Goal: Task Accomplishment & Management: Manage account settings

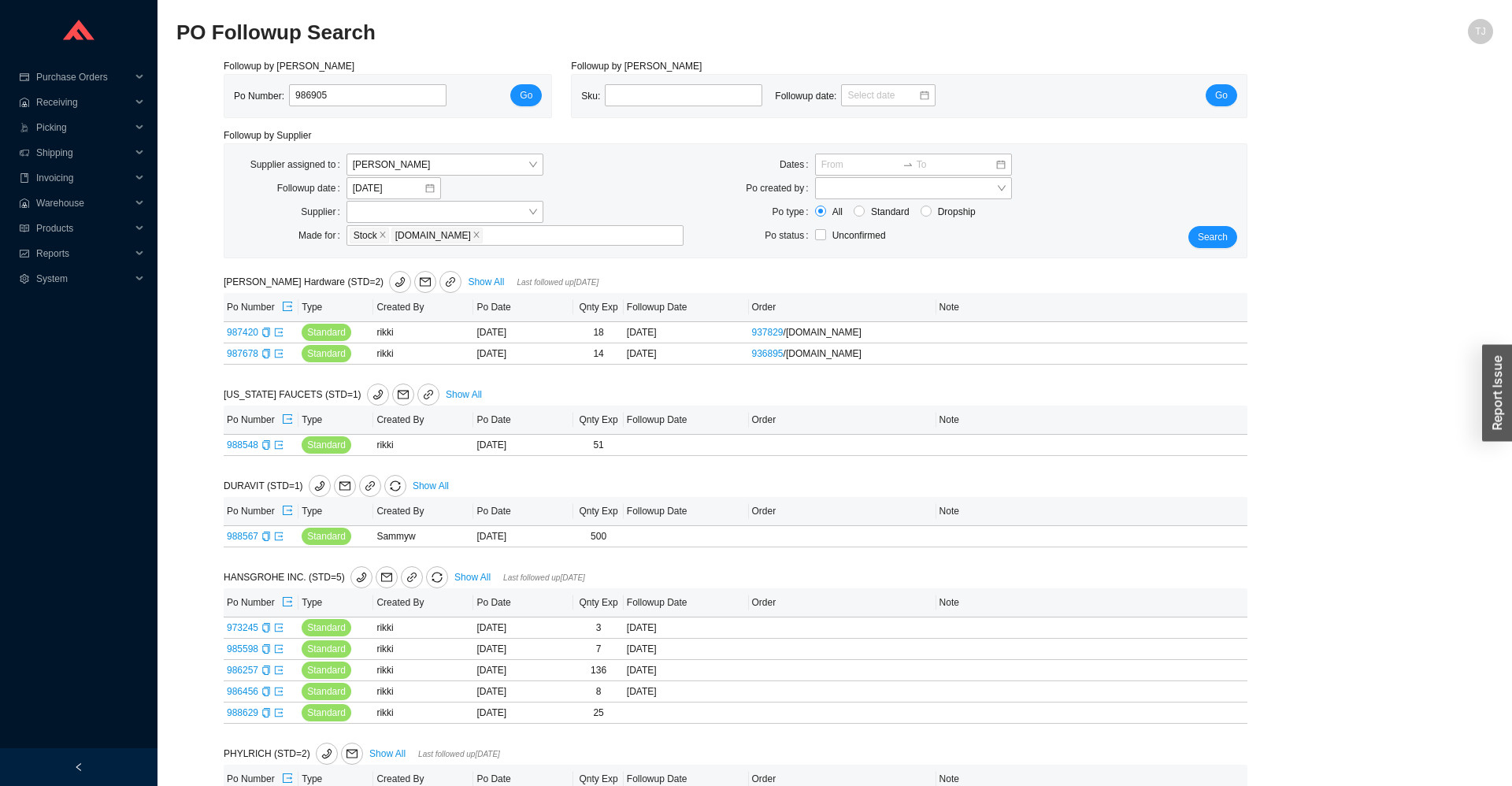
type input "986905"
click at [483, 97] on div "Po Number: 986905 Go" at bounding box center [388, 96] width 308 height 24
click at [534, 96] on button "Go" at bounding box center [526, 95] width 32 height 22
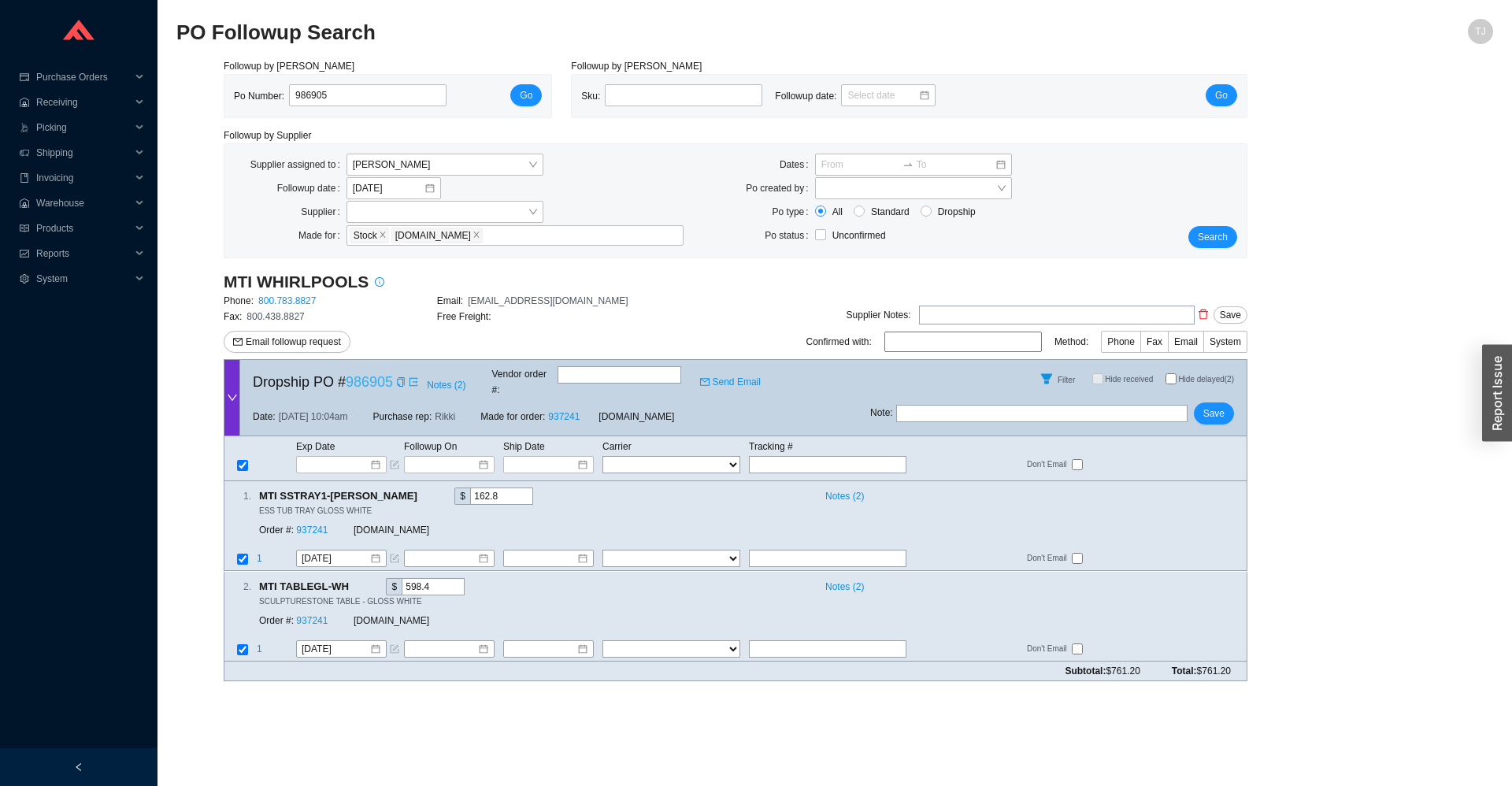
click at [380, 376] on link "986905" at bounding box center [369, 382] width 48 height 16
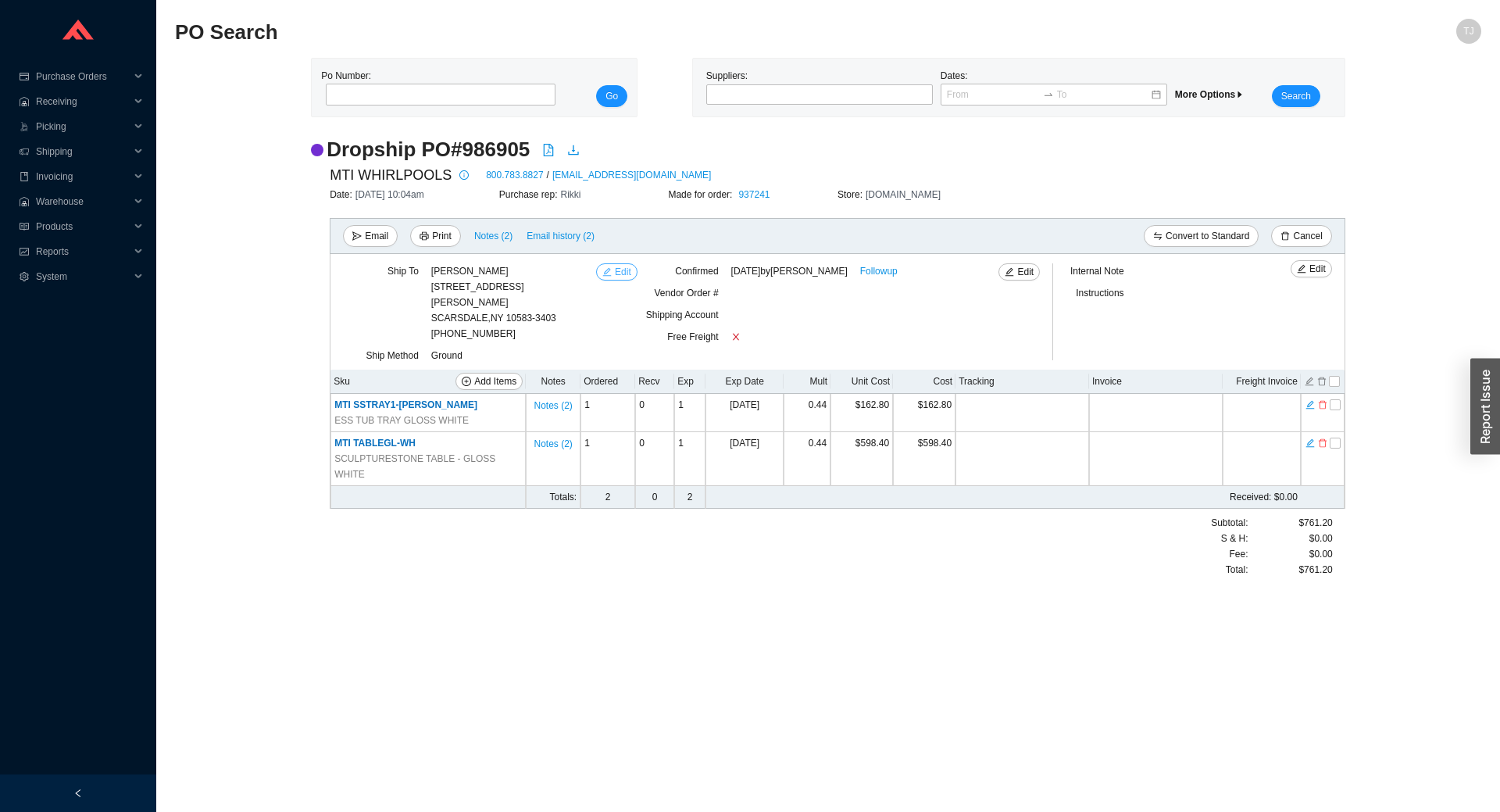
click at [614, 273] on button "Edit" at bounding box center [617, 272] width 41 height 17
click at [1023, 277] on span "Edit" at bounding box center [1026, 272] width 17 height 16
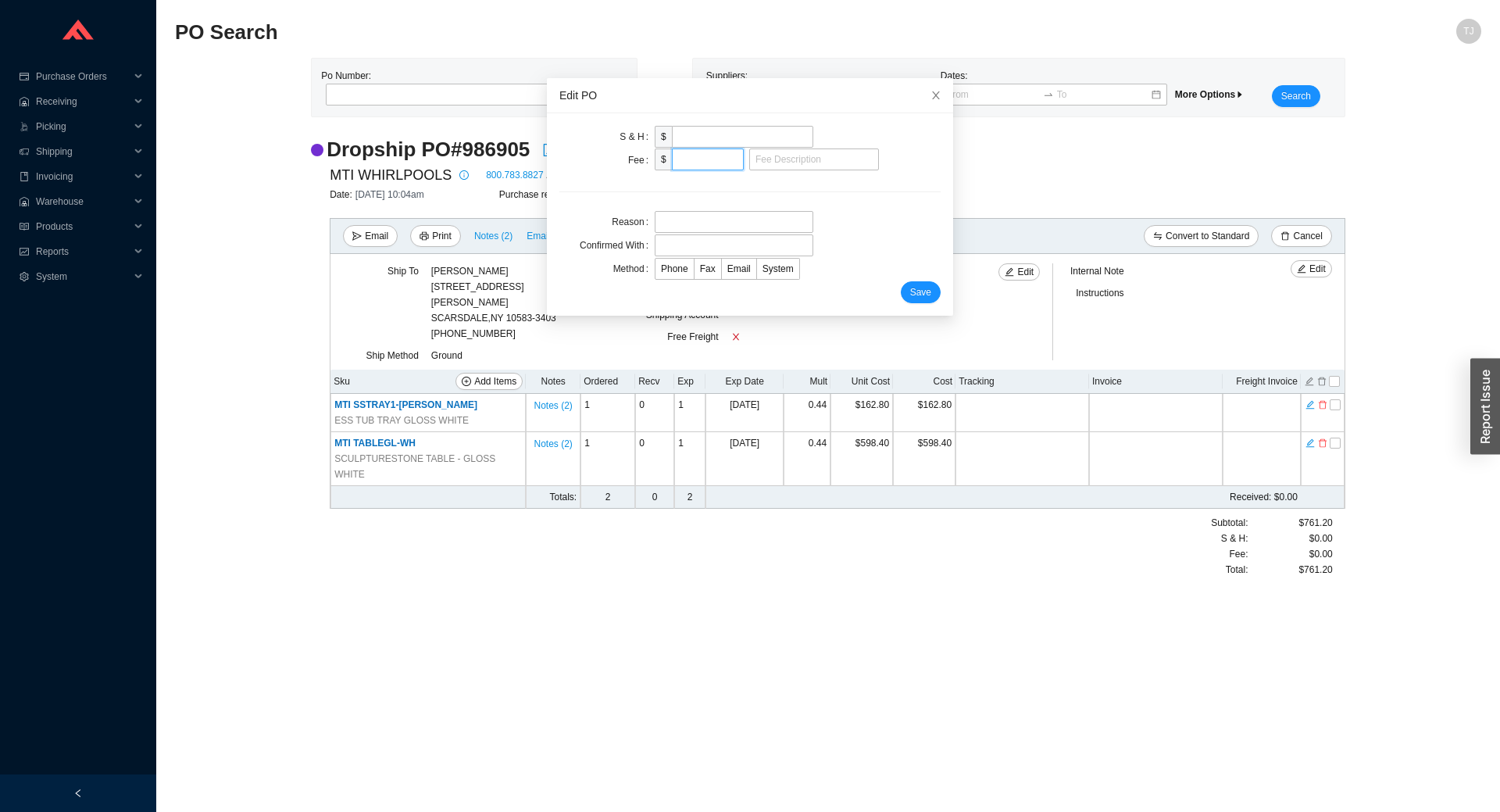
click at [715, 167] on input "tel" at bounding box center [708, 159] width 72 height 22
type input "70"
click at [807, 147] on input "tel" at bounding box center [743, 137] width 142 height 22
click at [817, 157] on input "text" at bounding box center [814, 159] width 130 height 22
type input "Crate Fee"
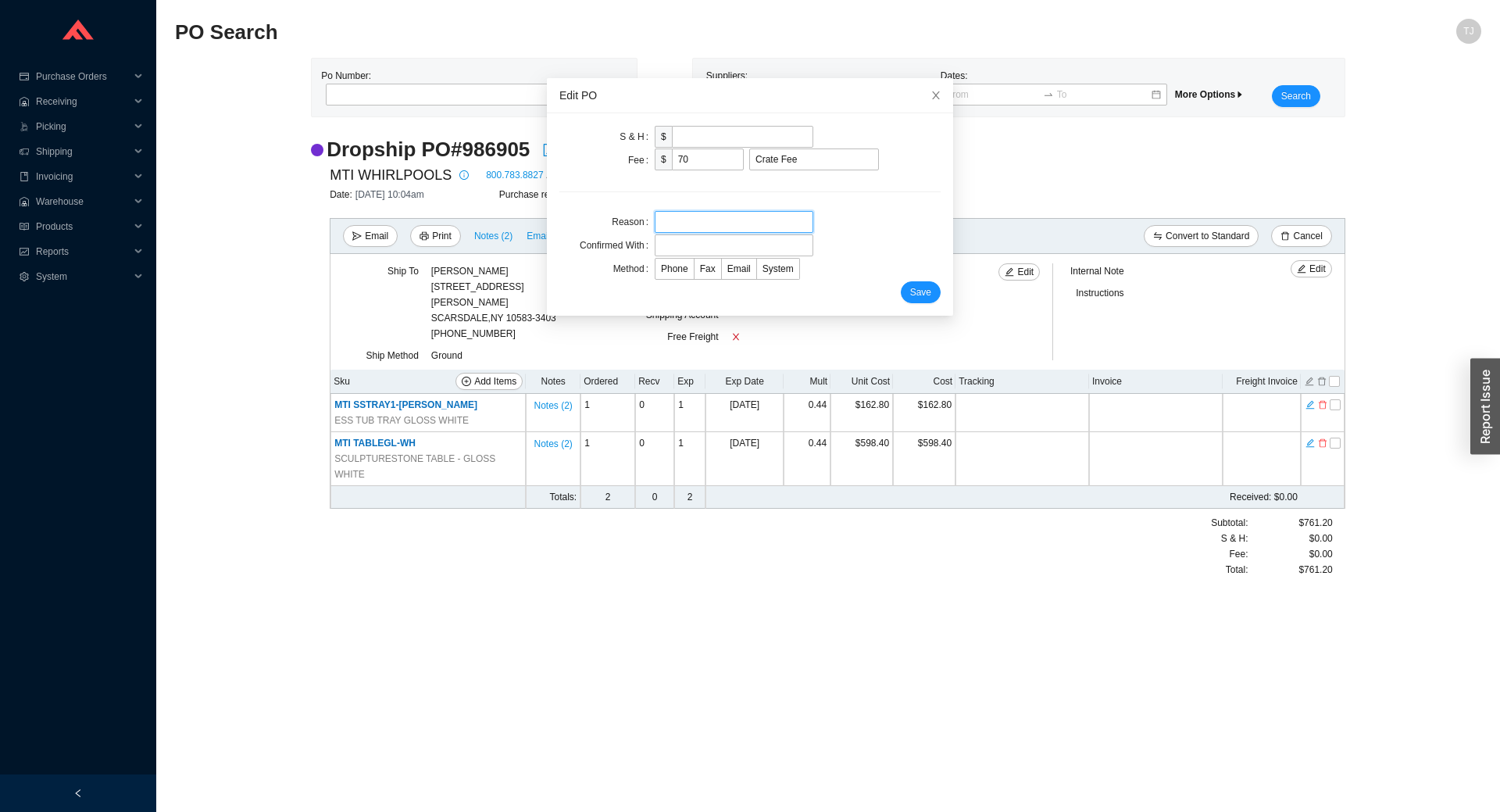
click at [709, 211] on input "text" at bounding box center [733, 221] width 158 height 22
drag, startPoint x: 835, startPoint y: 154, endPoint x: 665, endPoint y: 157, distance: 170.0
click at [749, 157] on input "Crate Fee" at bounding box center [814, 159] width 130 height 22
click at [688, 225] on input "text" at bounding box center [733, 221] width 158 height 22
paste input "Crate Fee"
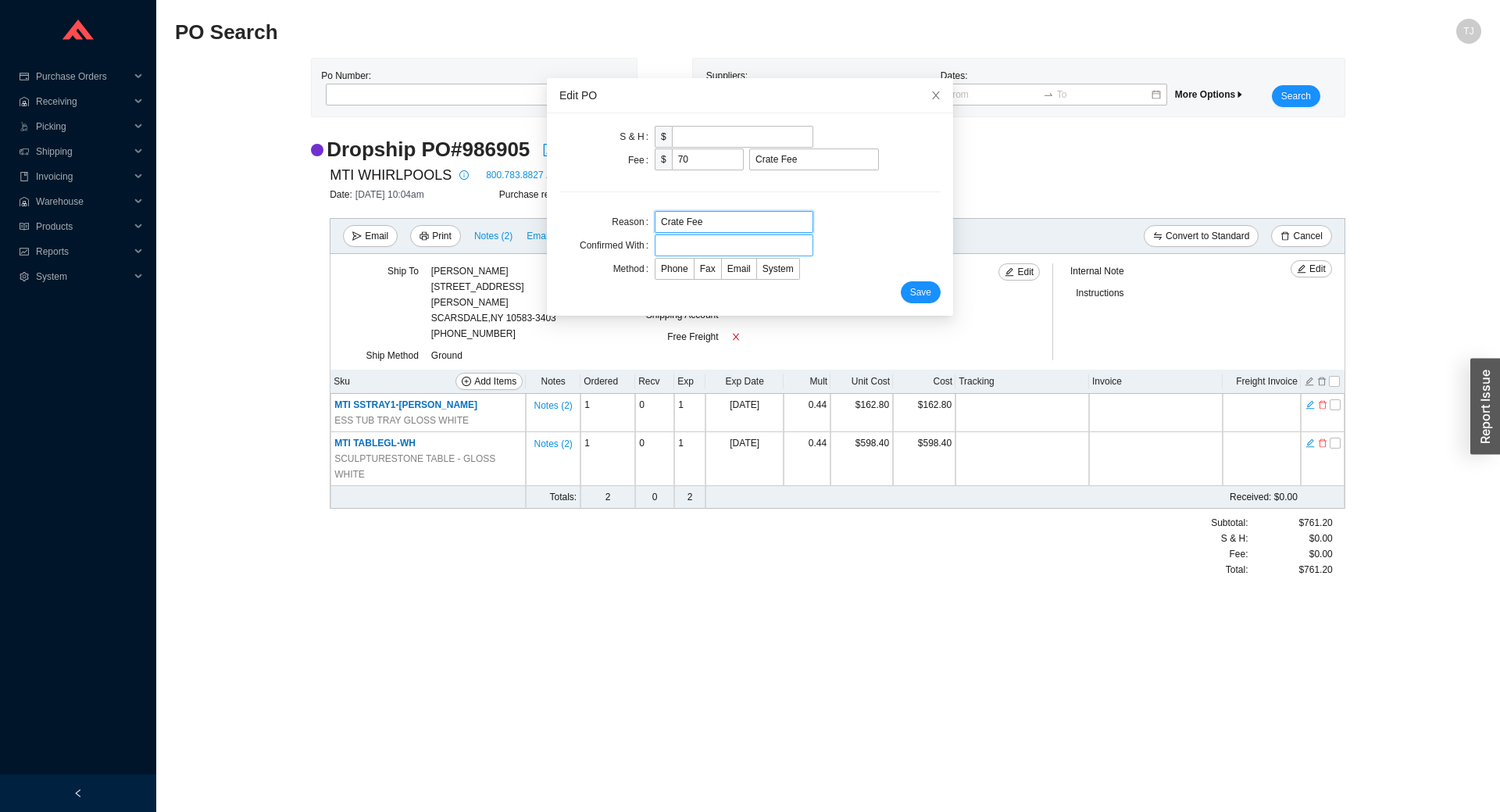
type input "Crate Fee"
click at [697, 240] on input "text" at bounding box center [733, 245] width 158 height 22
type input "MTI"
click at [727, 275] on label "Email" at bounding box center [740, 269] width 35 height 22
click at [722, 272] on input "Email" at bounding box center [722, 272] width 0 height 0
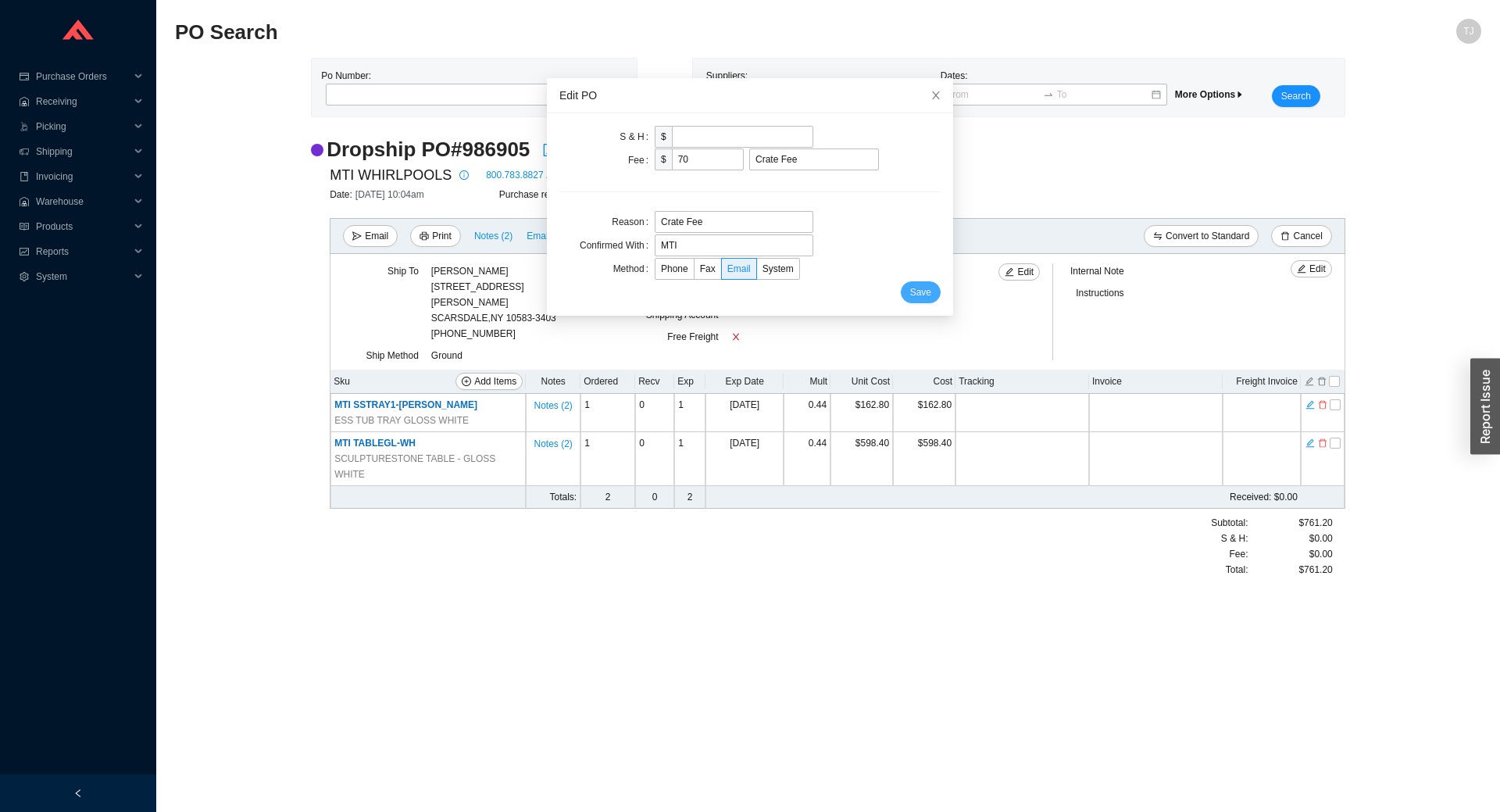
click at [914, 288] on span "Save" at bounding box center [920, 292] width 21 height 16
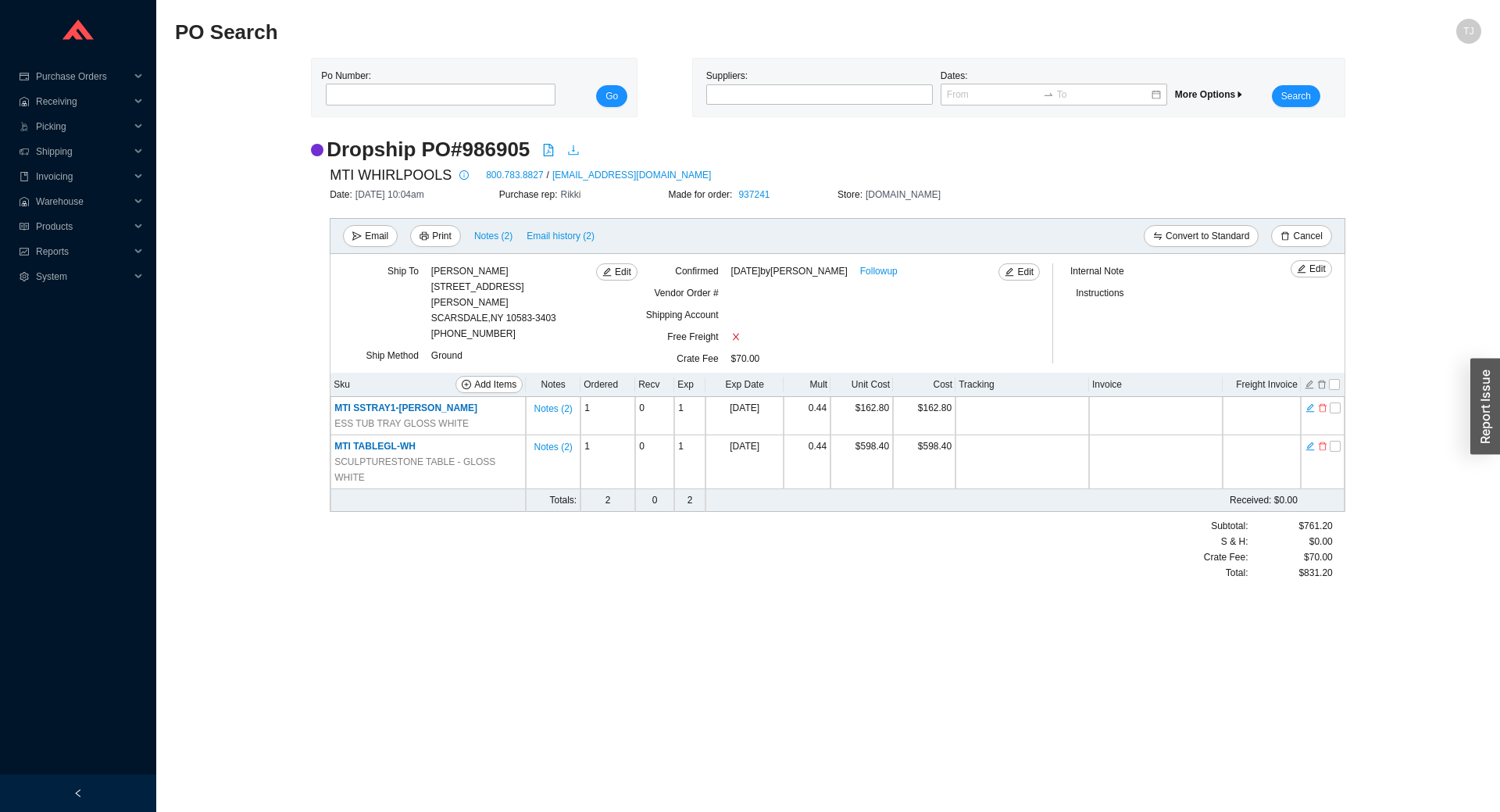
click at [573, 154] on icon "download" at bounding box center [573, 150] width 13 height 13
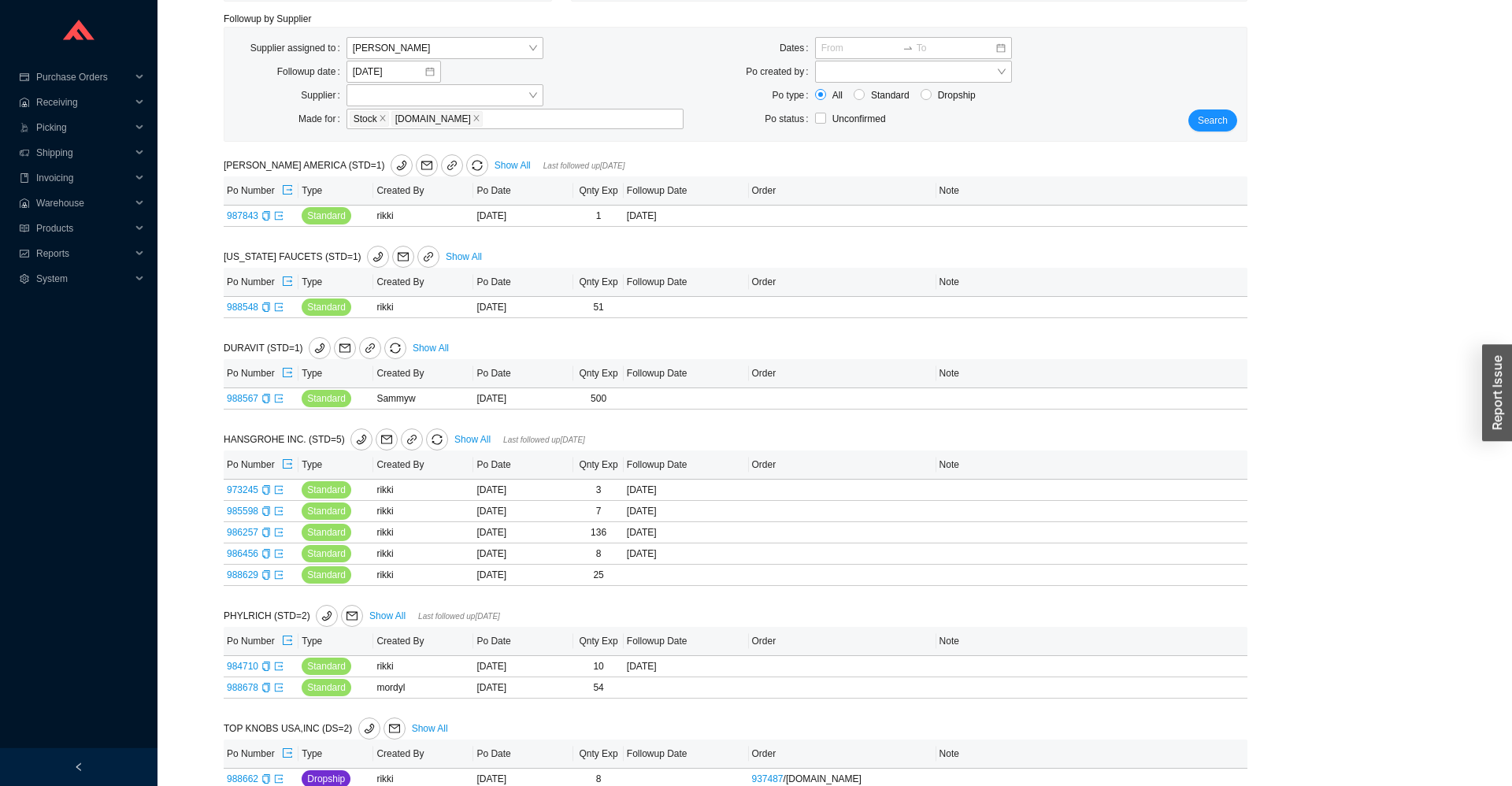
scroll to position [163, 0]
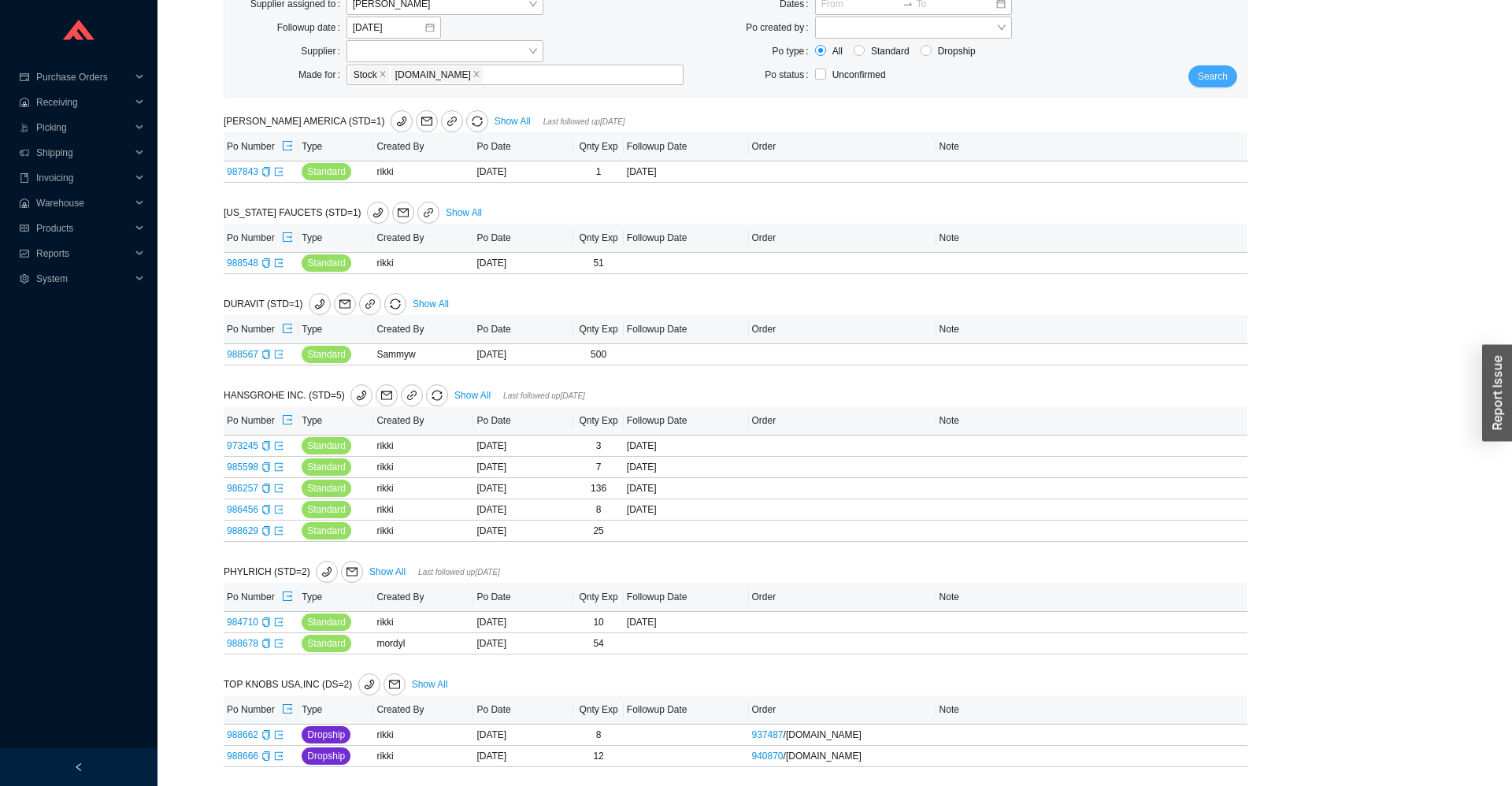
click at [1216, 74] on span "Search" at bounding box center [1212, 76] width 30 height 16
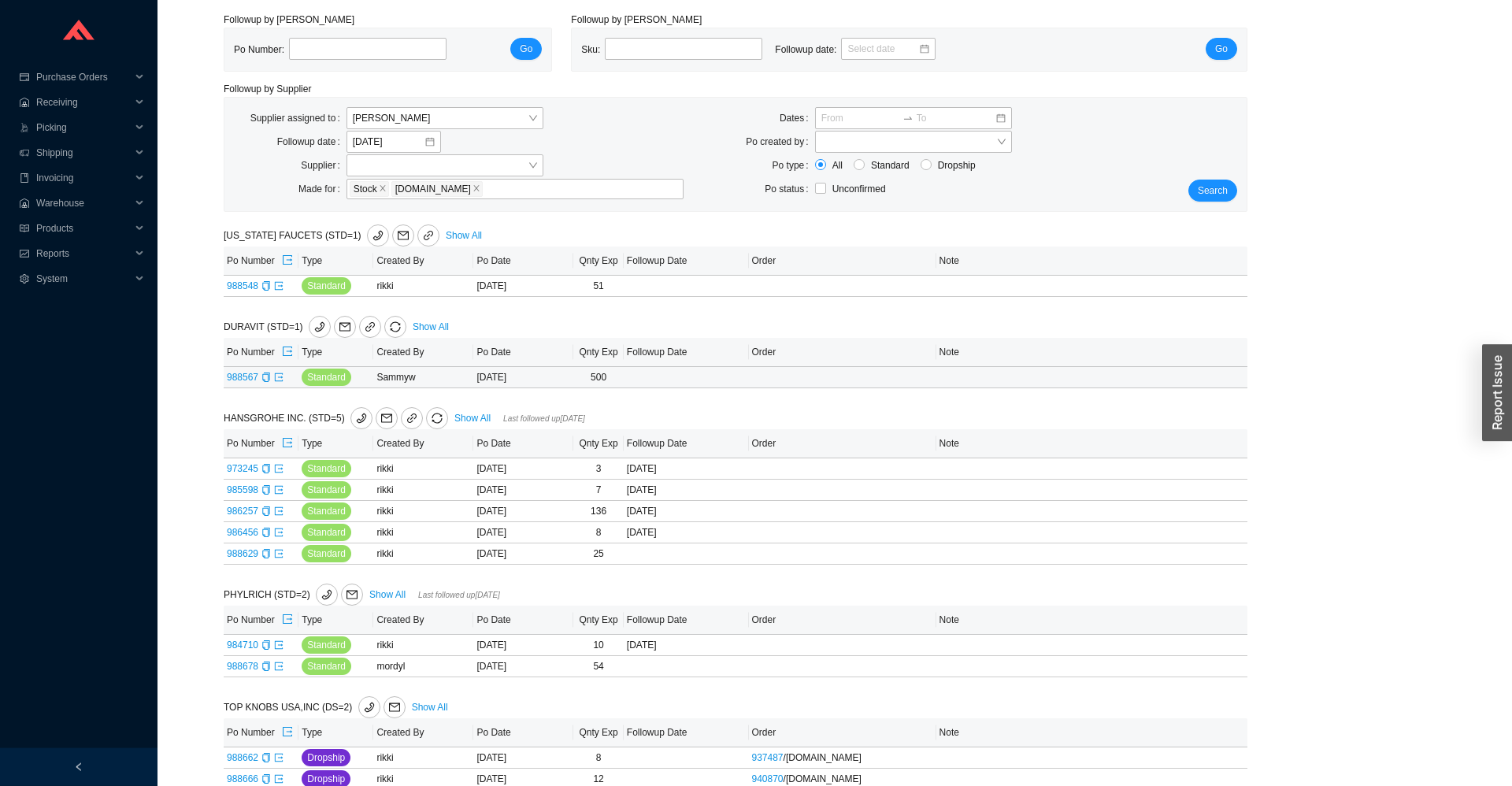
scroll to position [70, 0]
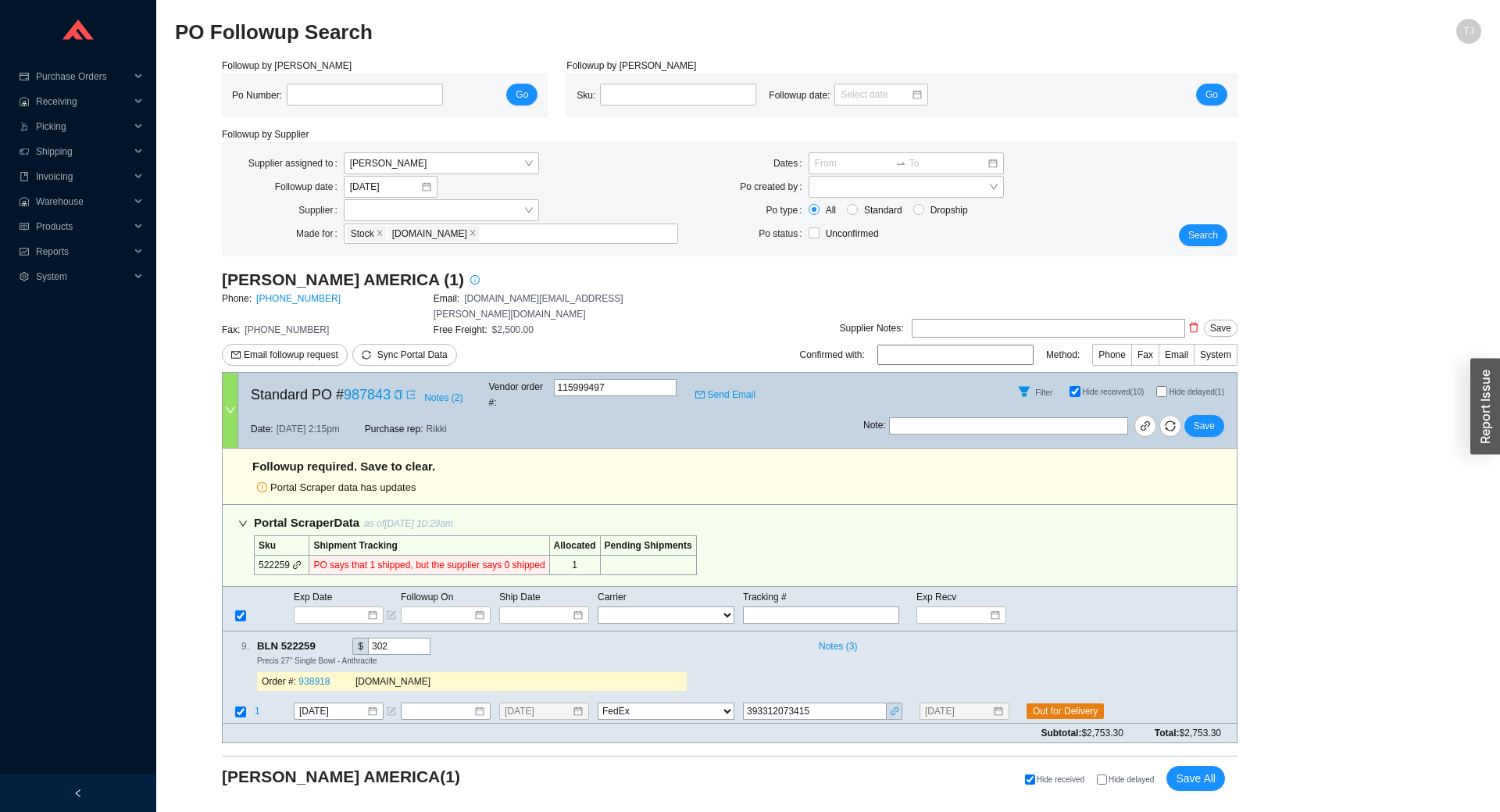
select select "1"
click at [1194, 770] on span "Save All" at bounding box center [1196, 779] width 39 height 18
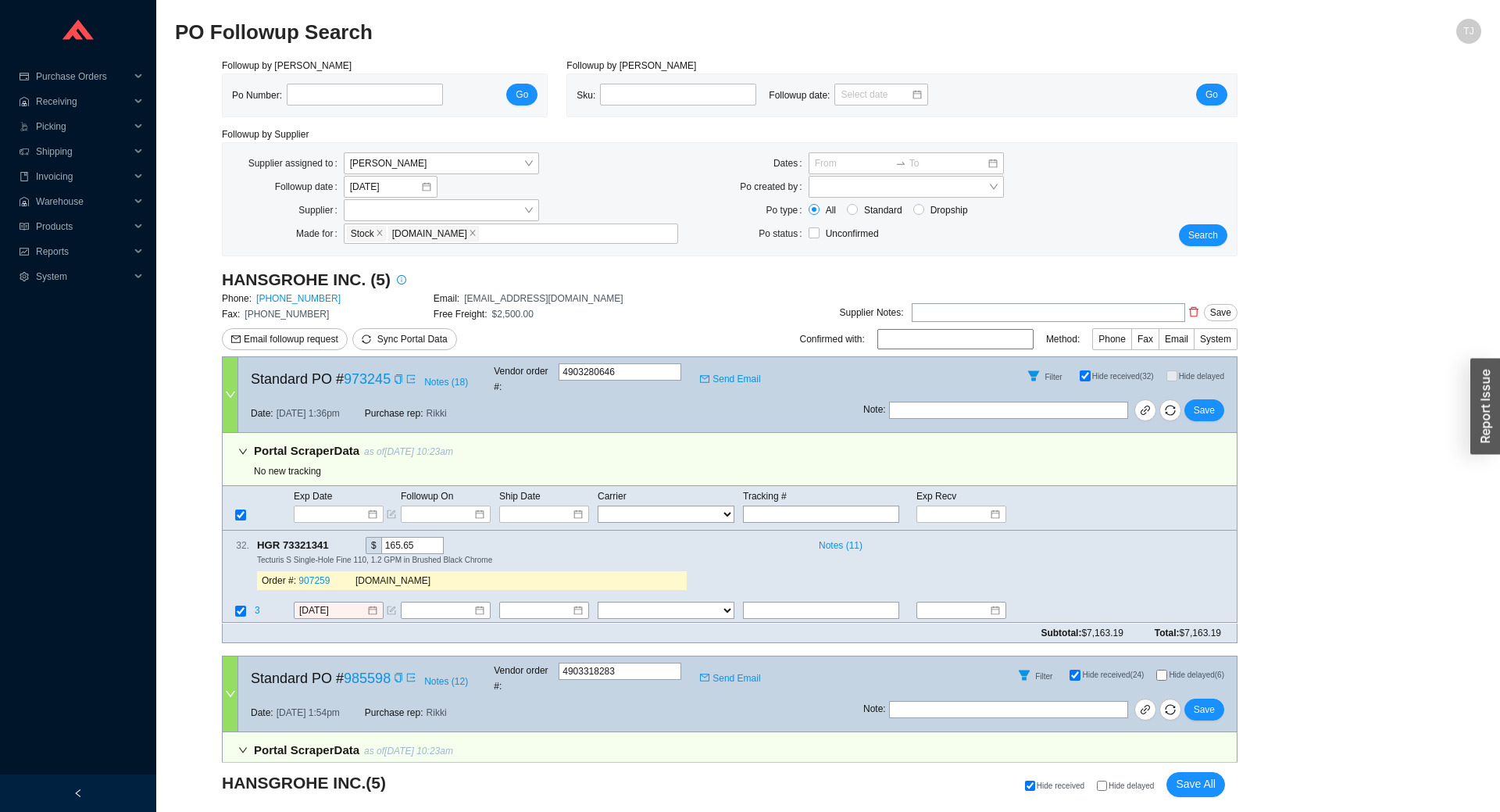
click at [1135, 786] on span "Hide delayed" at bounding box center [1131, 785] width 45 height 9
click at [1107, 786] on input "Hide delayed" at bounding box center [1102, 785] width 10 height 10
checkbox input "true"
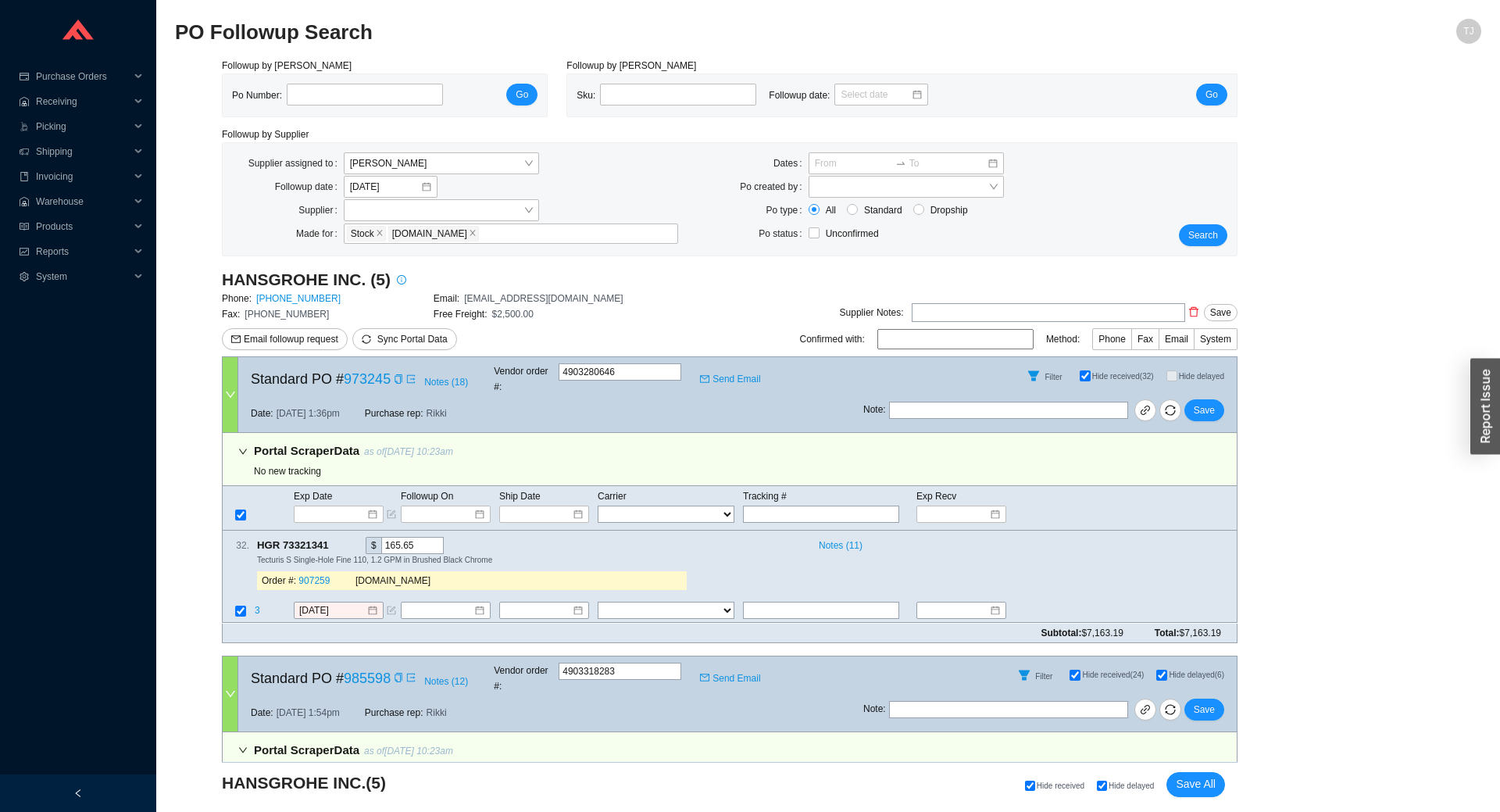
checkbox input "true"
click at [403, 339] on span "Sync Portal Data" at bounding box center [411, 339] width 70 height 11
click at [480, 296] on span "OK" at bounding box center [486, 295] width 13 height 16
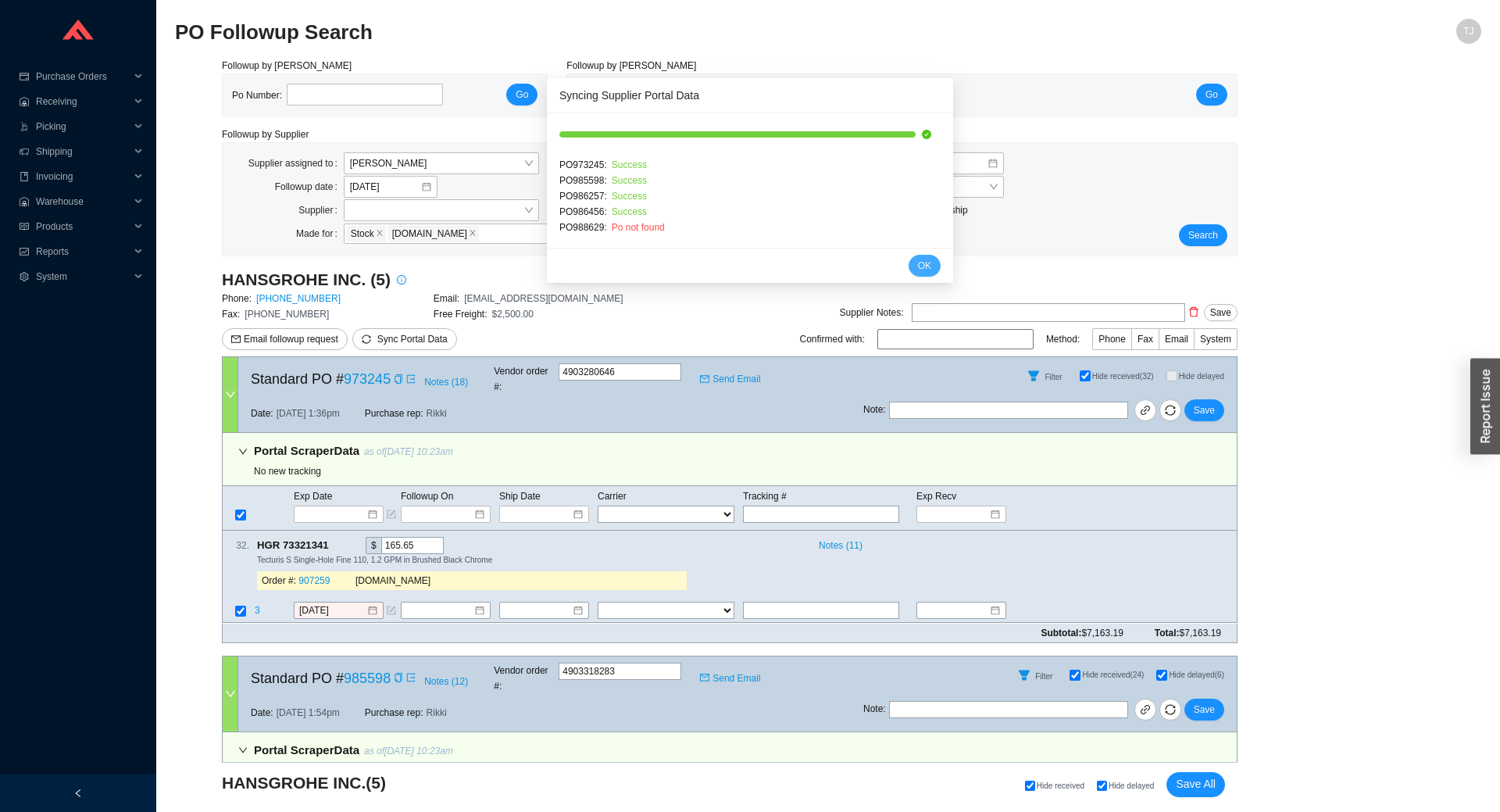
click at [928, 266] on span "OK" at bounding box center [924, 266] width 13 height 16
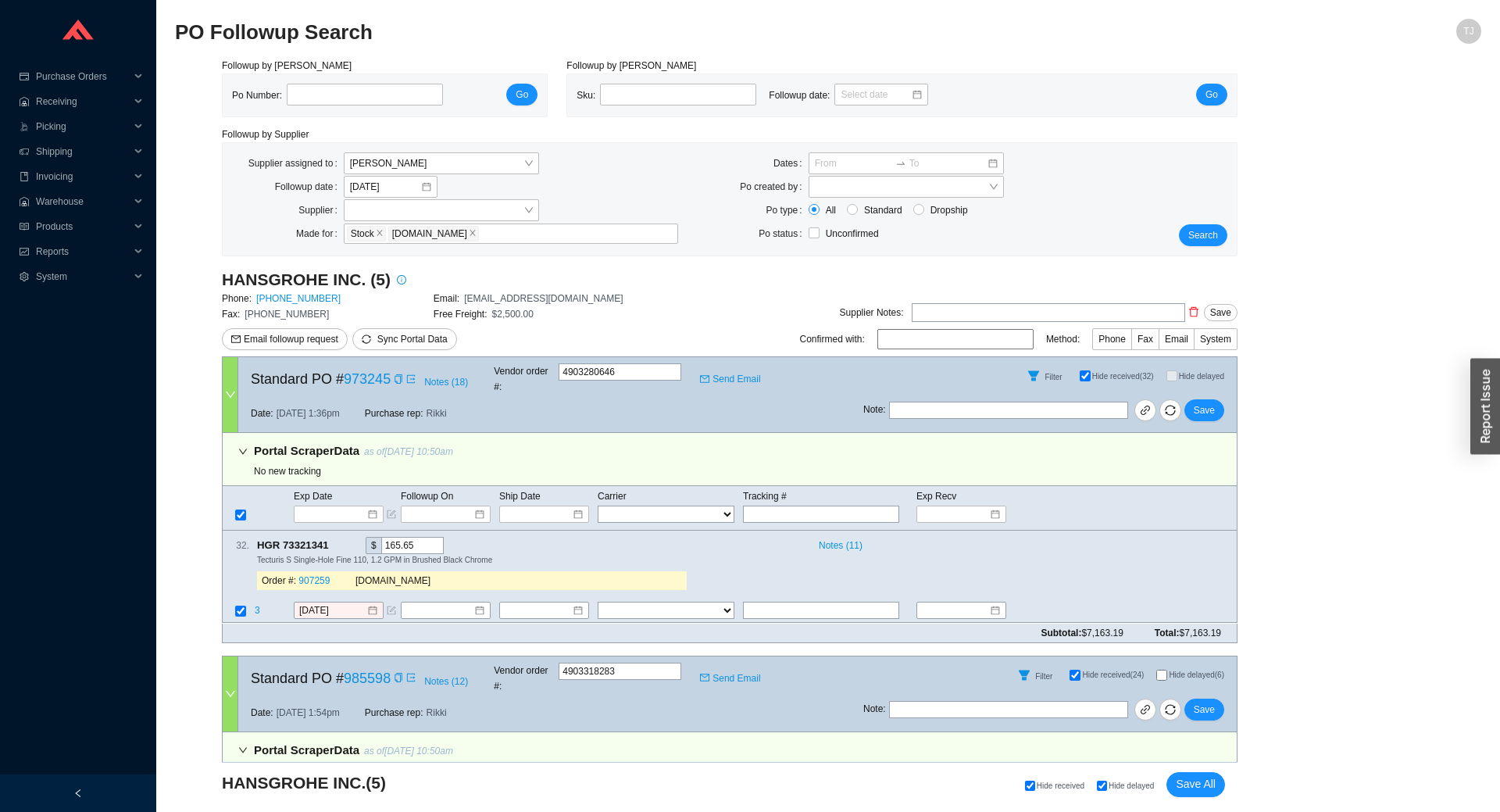
select select "1"
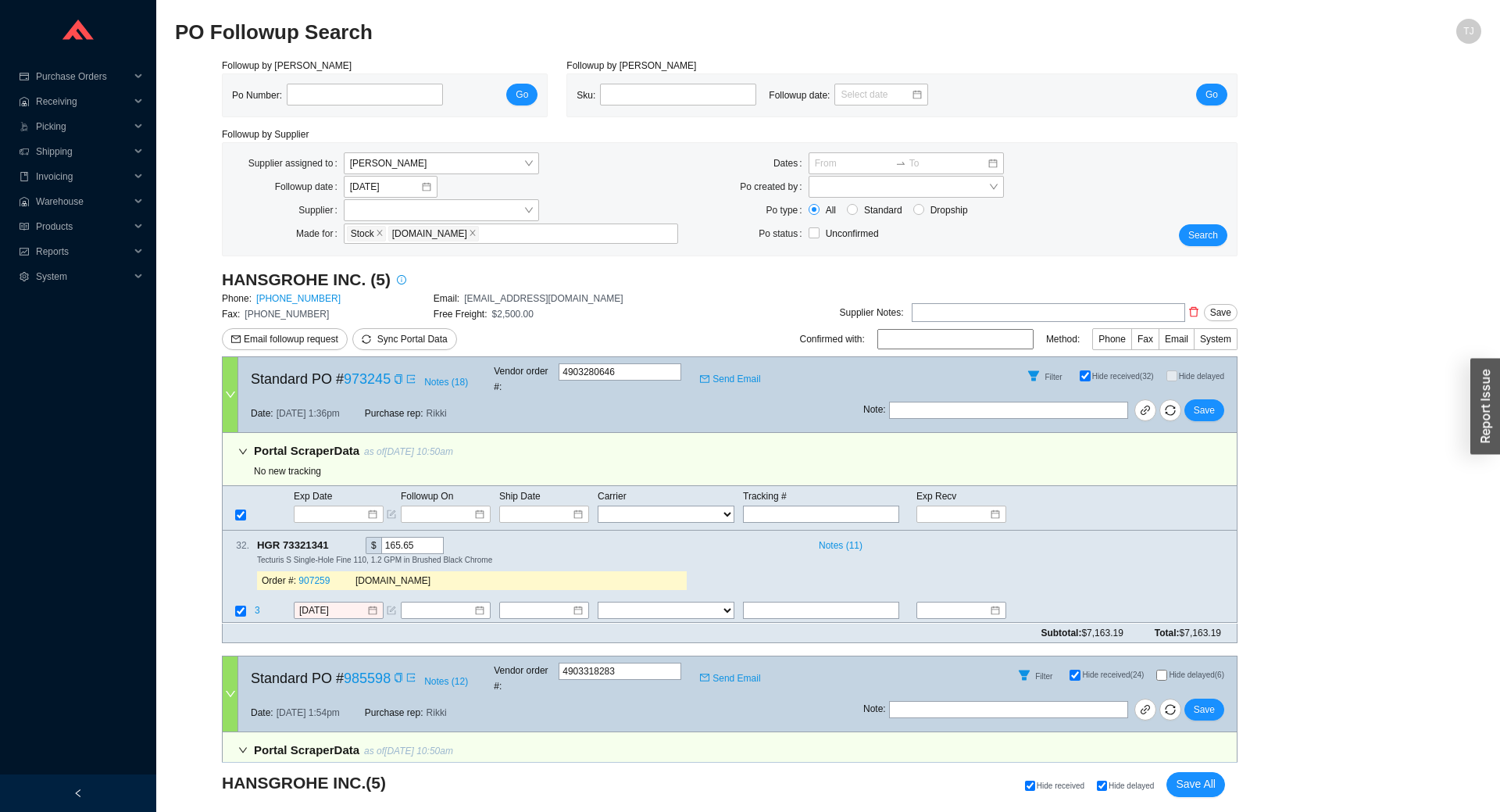
select select "1"
checkbox input "false"
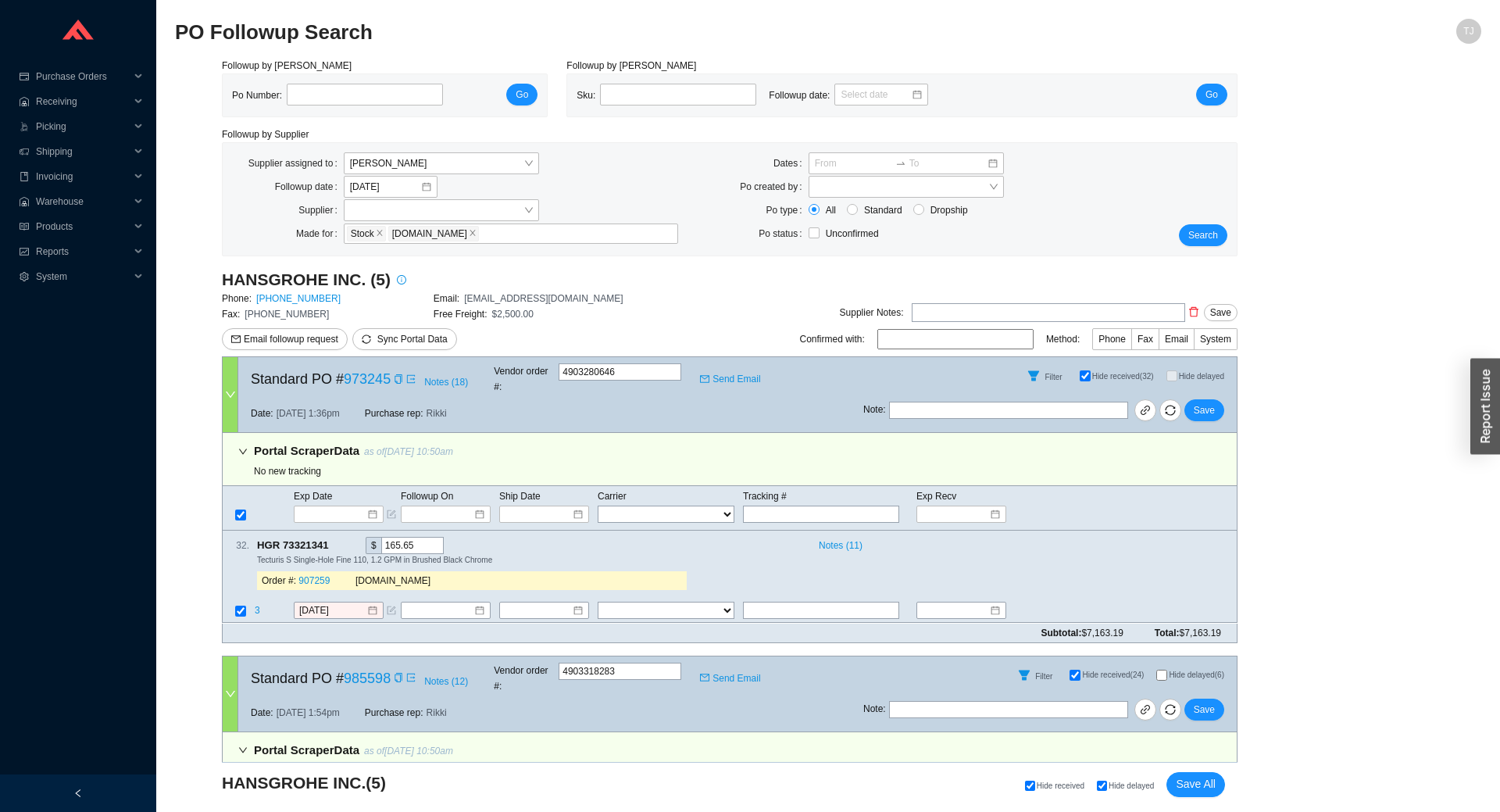
checkbox input "false"
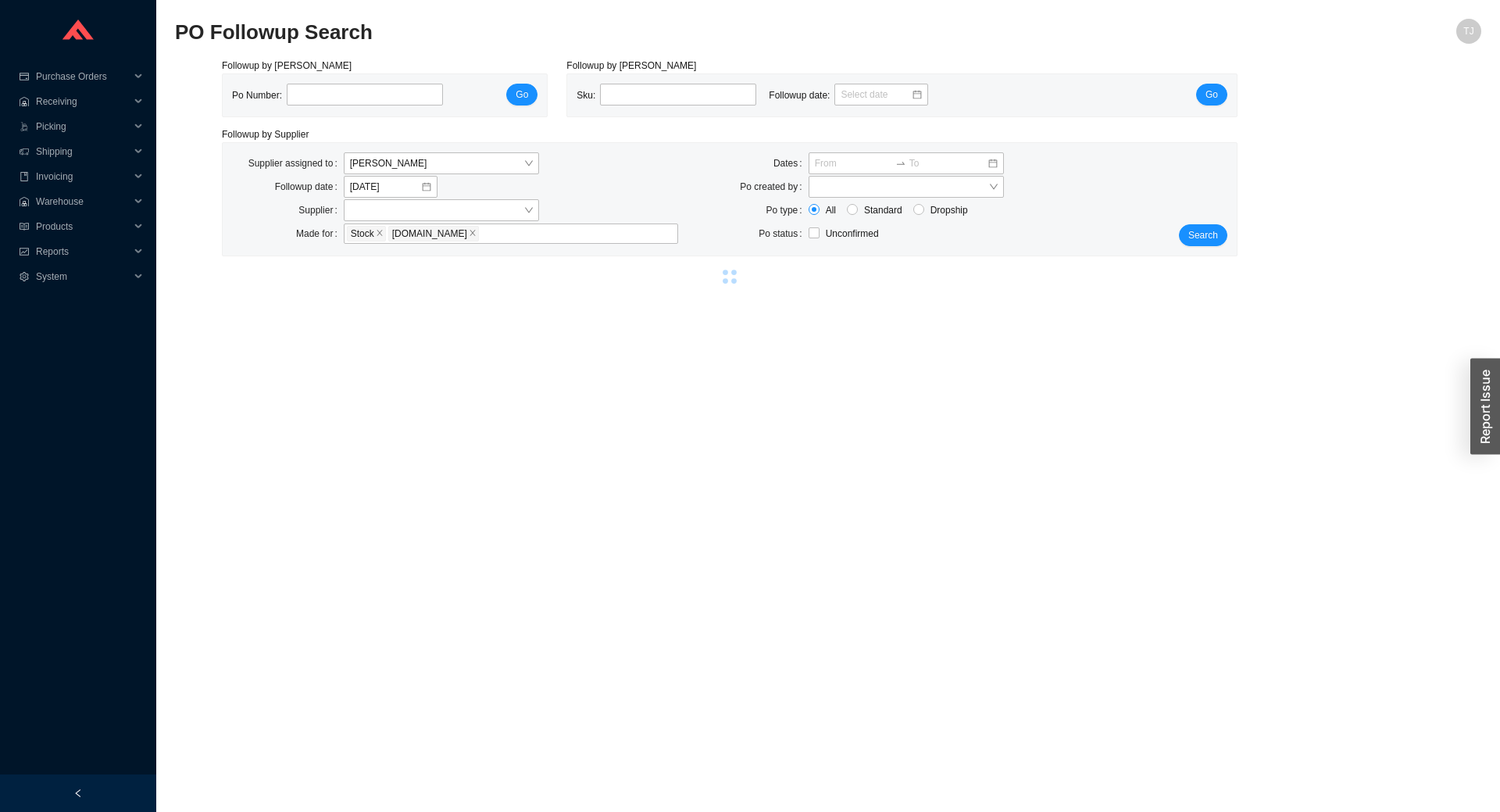
select select "1"
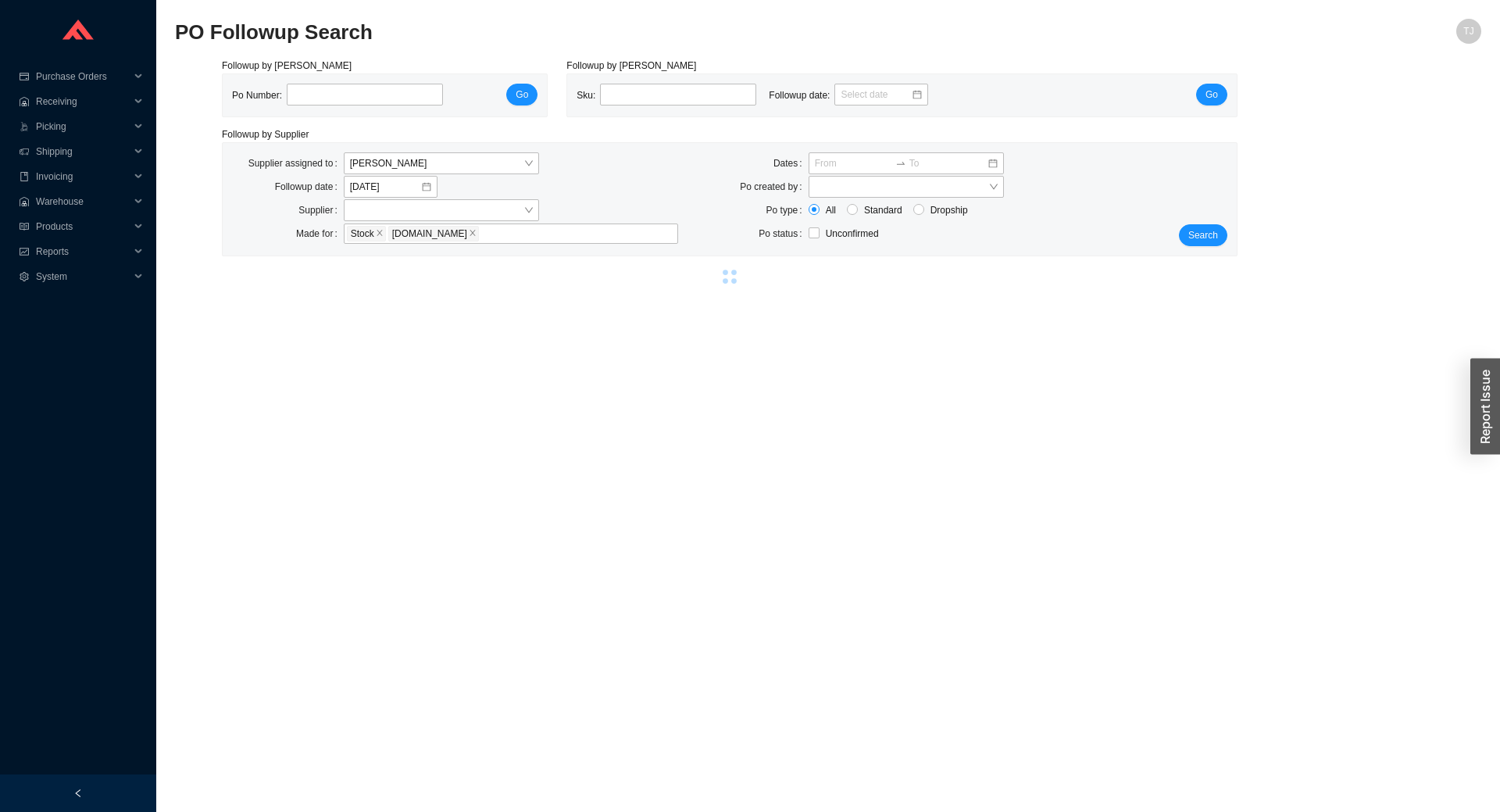
select select "1"
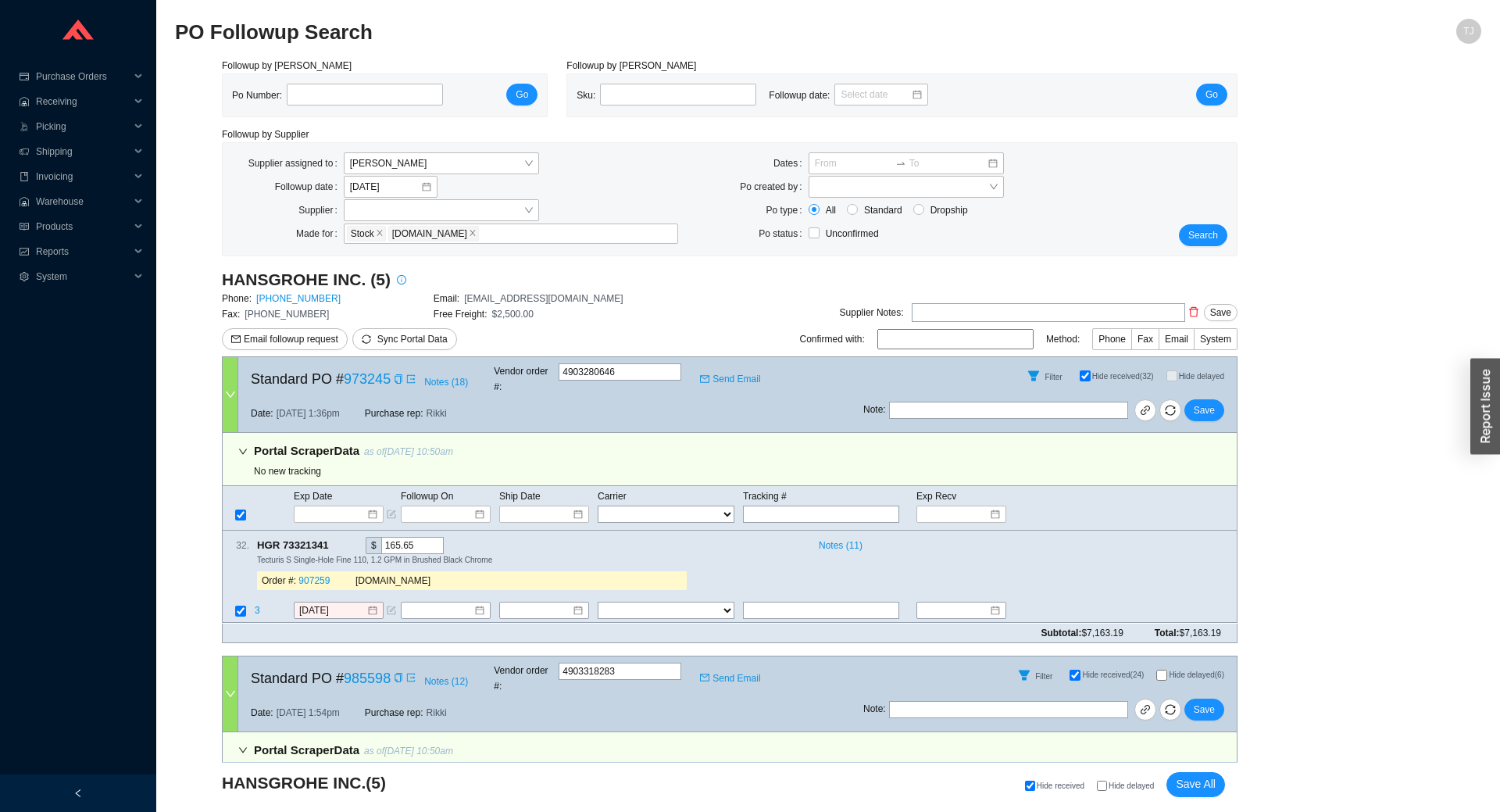
click at [1107, 786] on input "Hide delayed" at bounding box center [1102, 785] width 10 height 10
checkbox input "true"
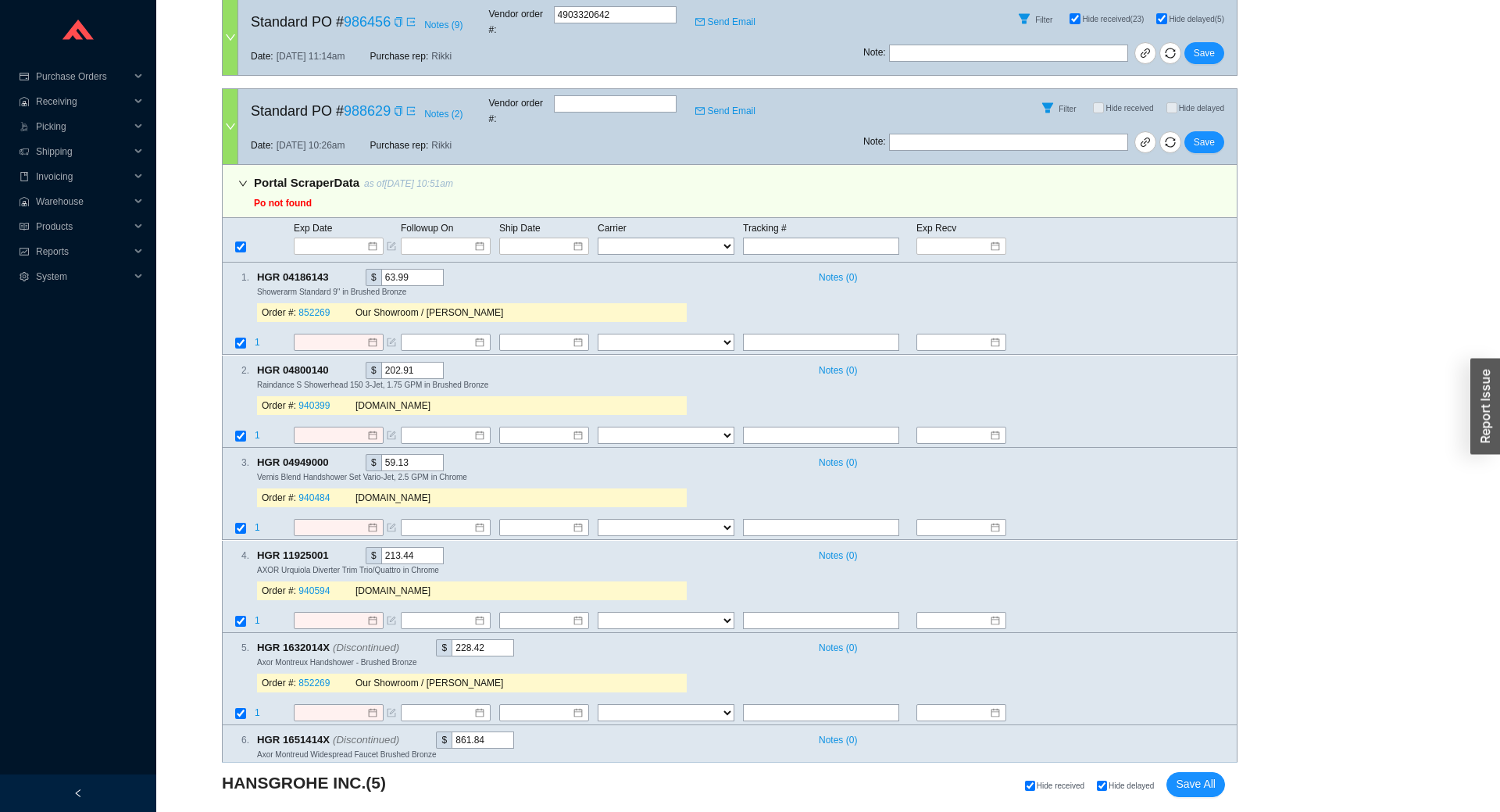
scroll to position [1148, 0]
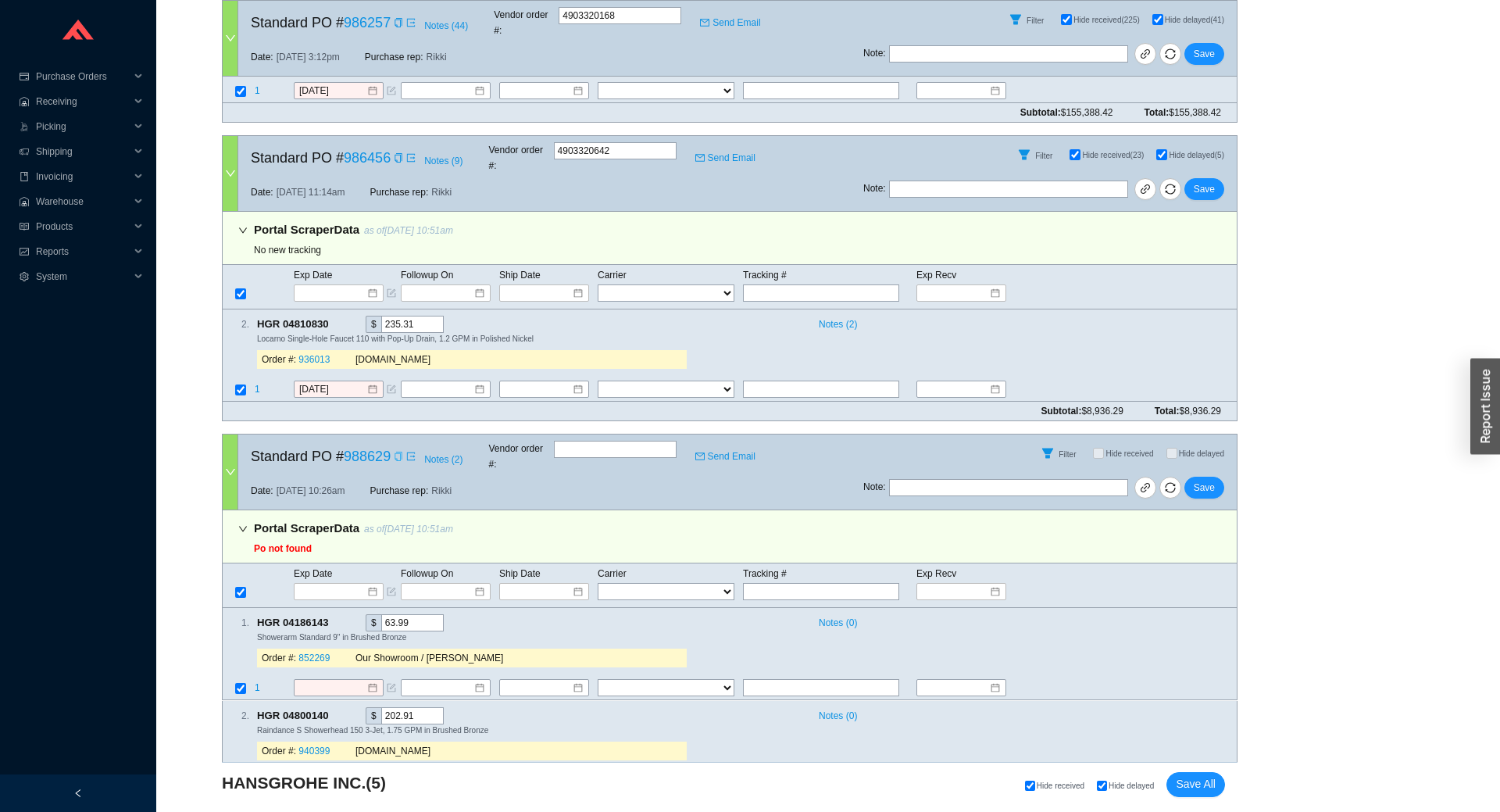
click at [394, 452] on icon "copy" at bounding box center [399, 457] width 10 height 10
click at [378, 449] on link "988629" at bounding box center [367, 457] width 47 height 16
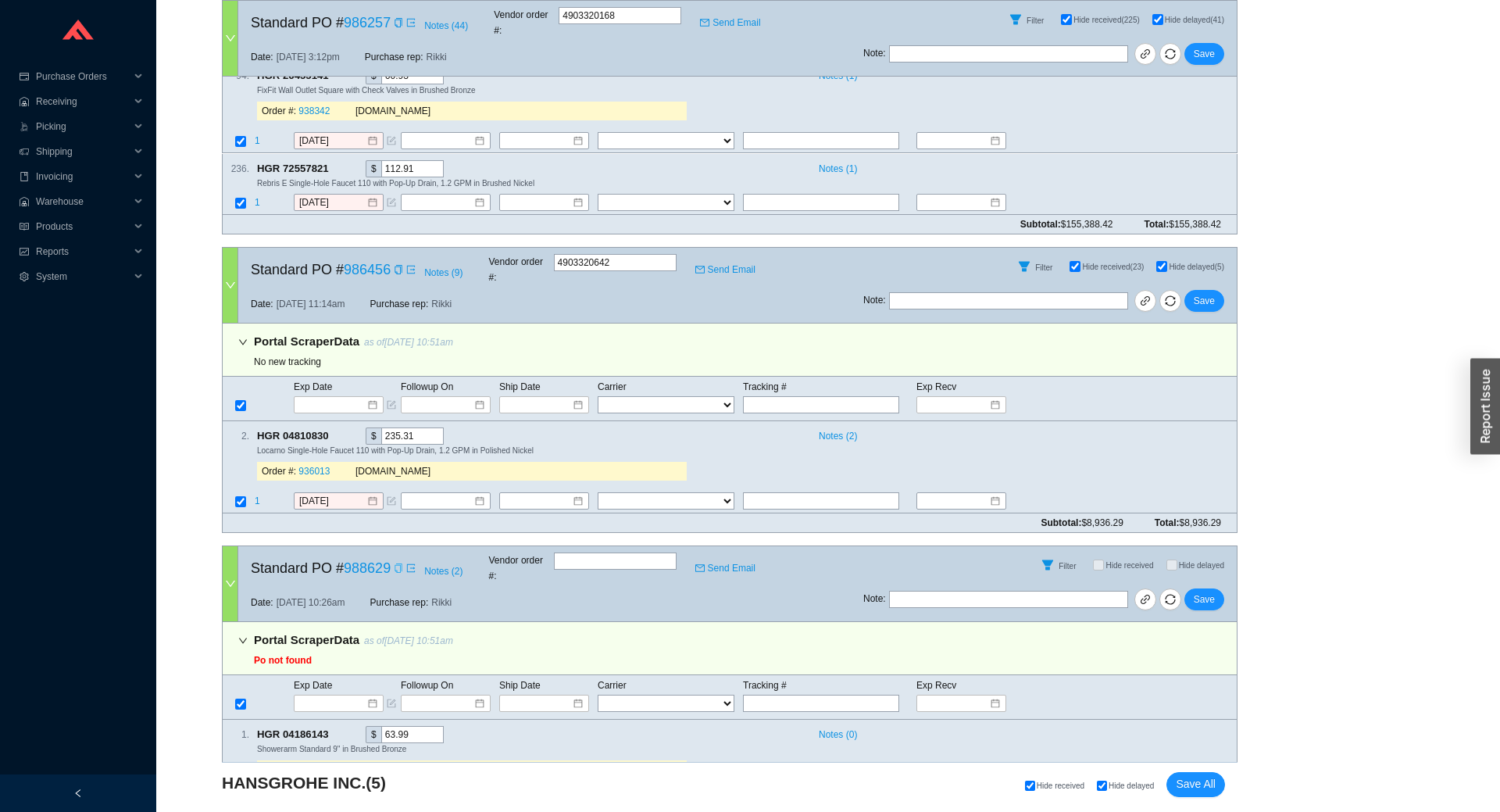
click at [228, 546] on div at bounding box center [230, 584] width 16 height 75
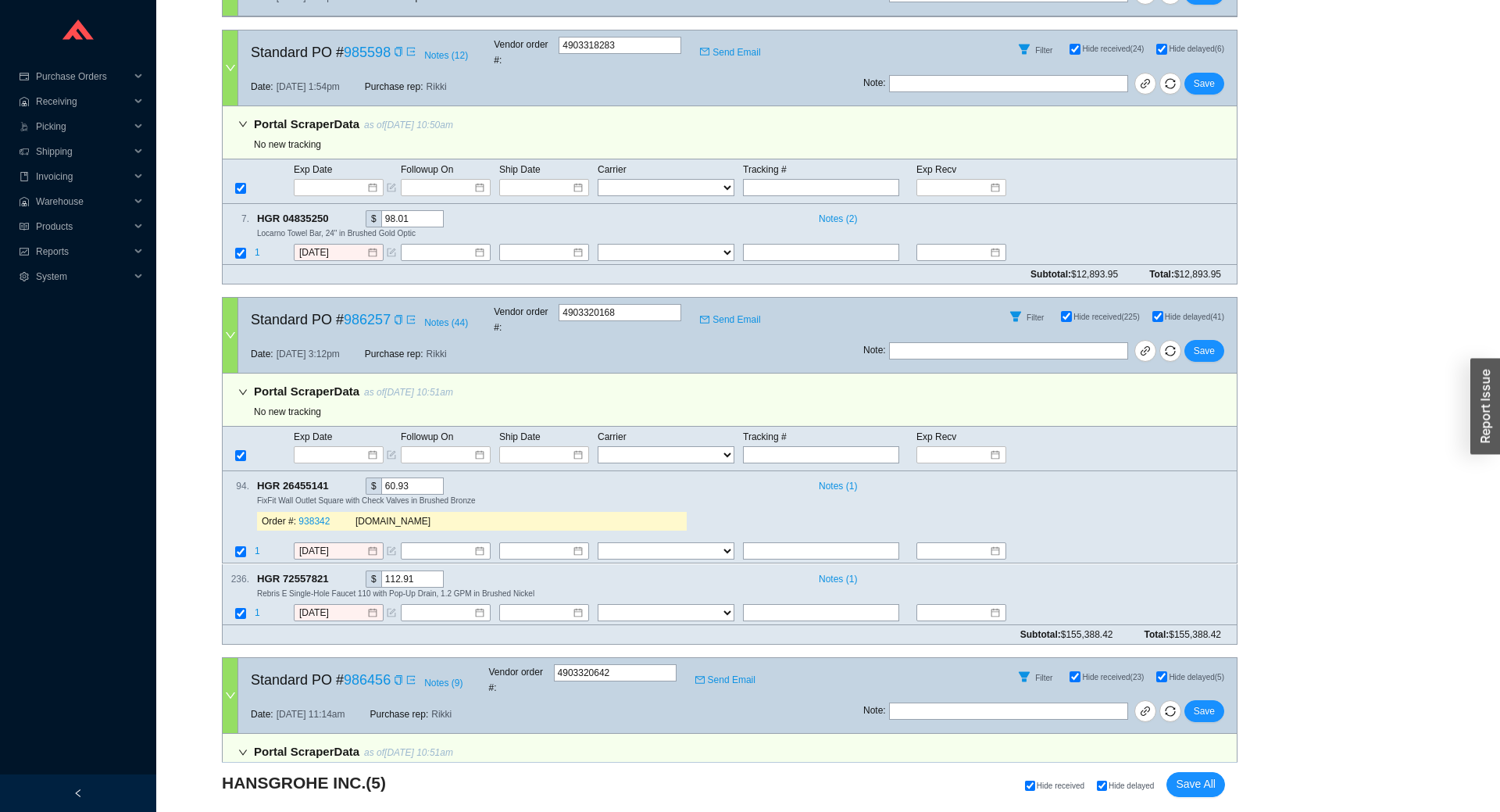
scroll to position [691, 0]
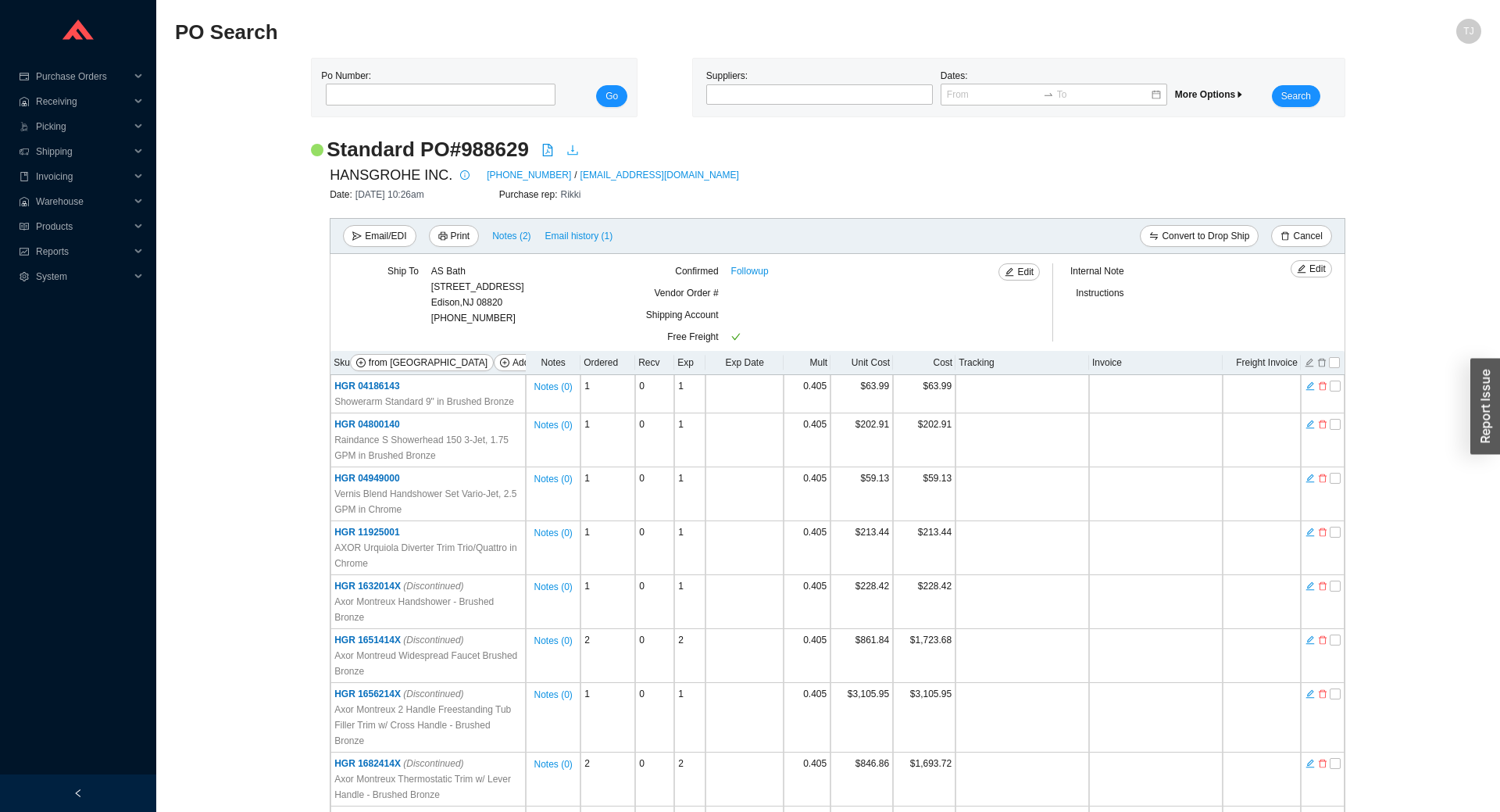
click at [572, 150] on icon "download" at bounding box center [573, 150] width 13 height 13
